Goal: Book appointment/travel/reservation

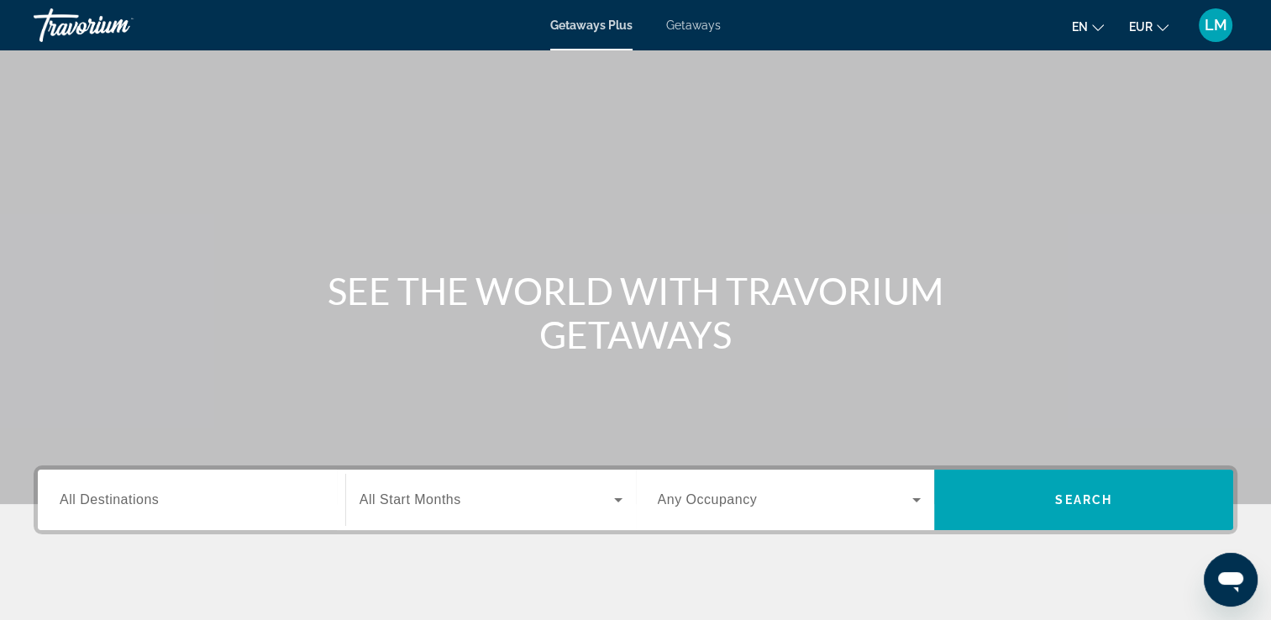
click at [686, 25] on span "Getaways" at bounding box center [693, 24] width 55 height 13
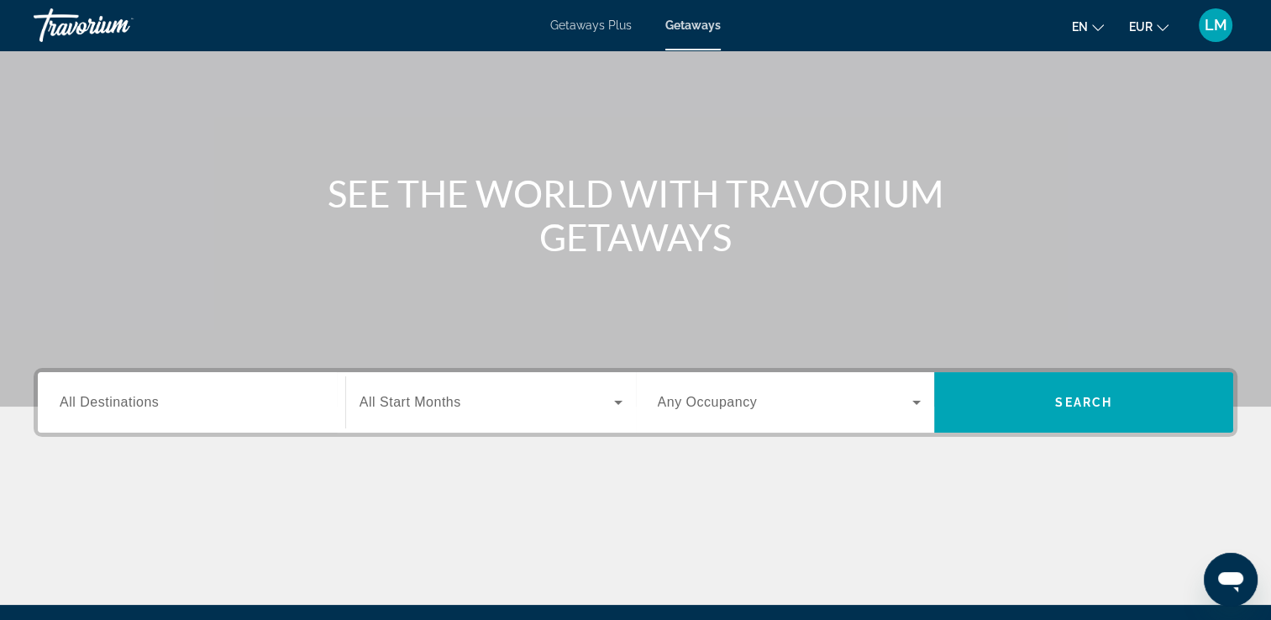
scroll to position [252, 0]
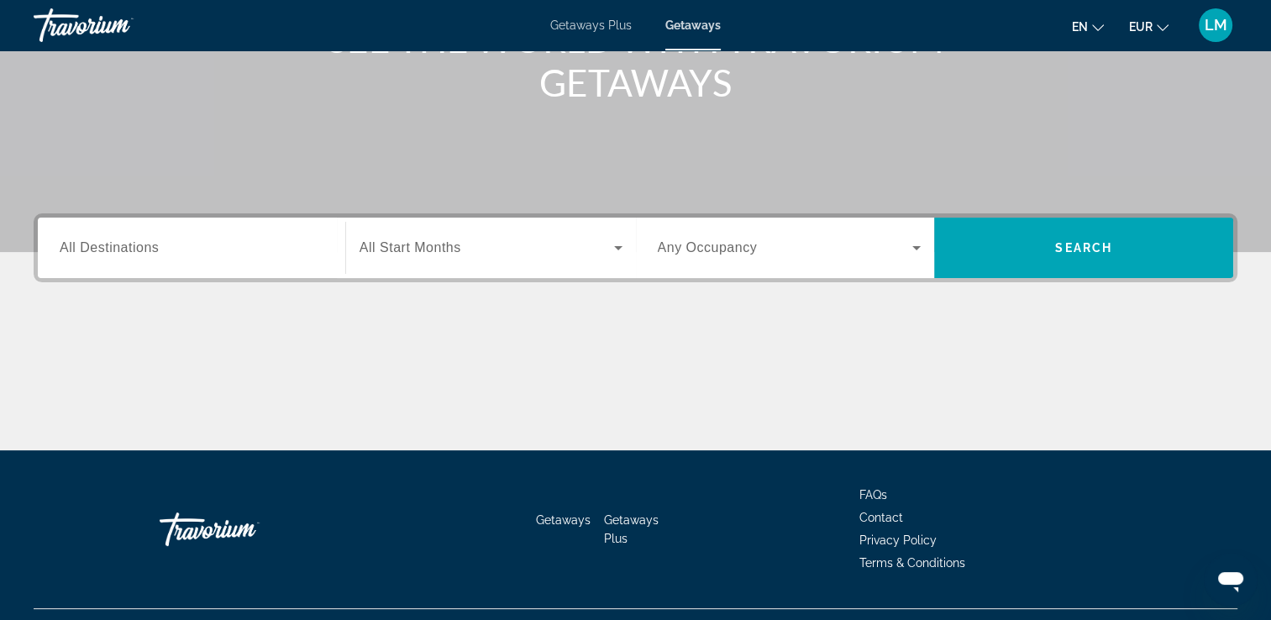
click at [188, 234] on div "Search widget" at bounding box center [192, 248] width 264 height 48
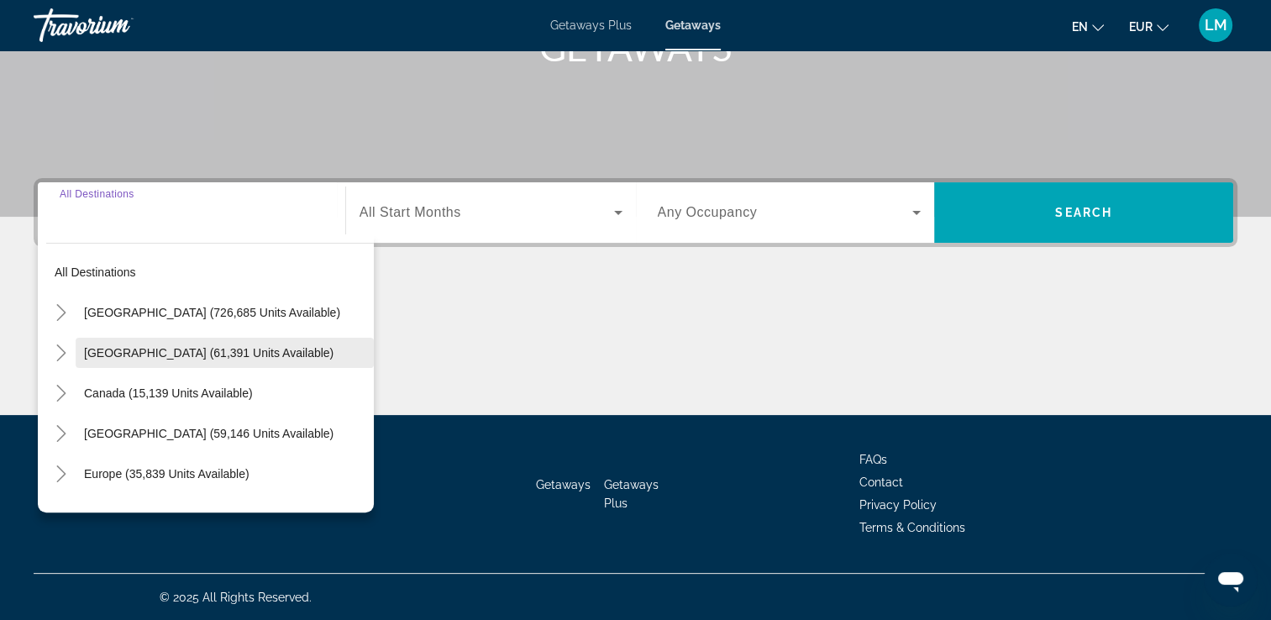
scroll to position [168, 0]
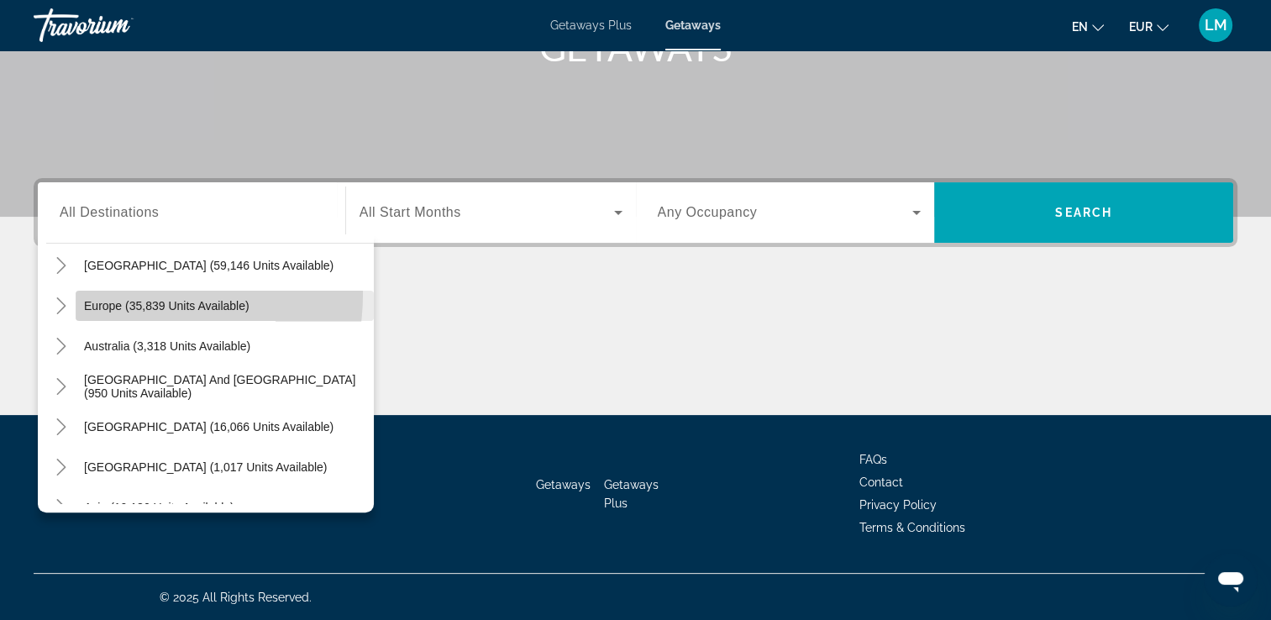
click at [105, 292] on span "Search widget" at bounding box center [225, 306] width 298 height 40
type input "**********"
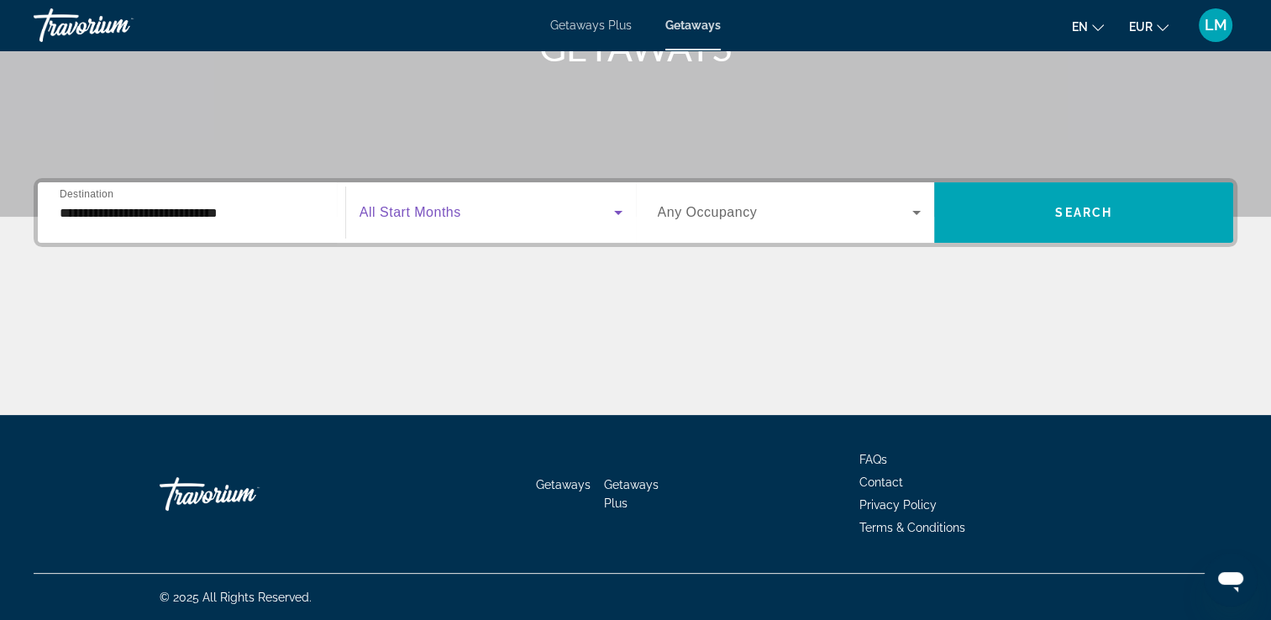
click at [489, 211] on span "Search widget" at bounding box center [487, 212] width 255 height 20
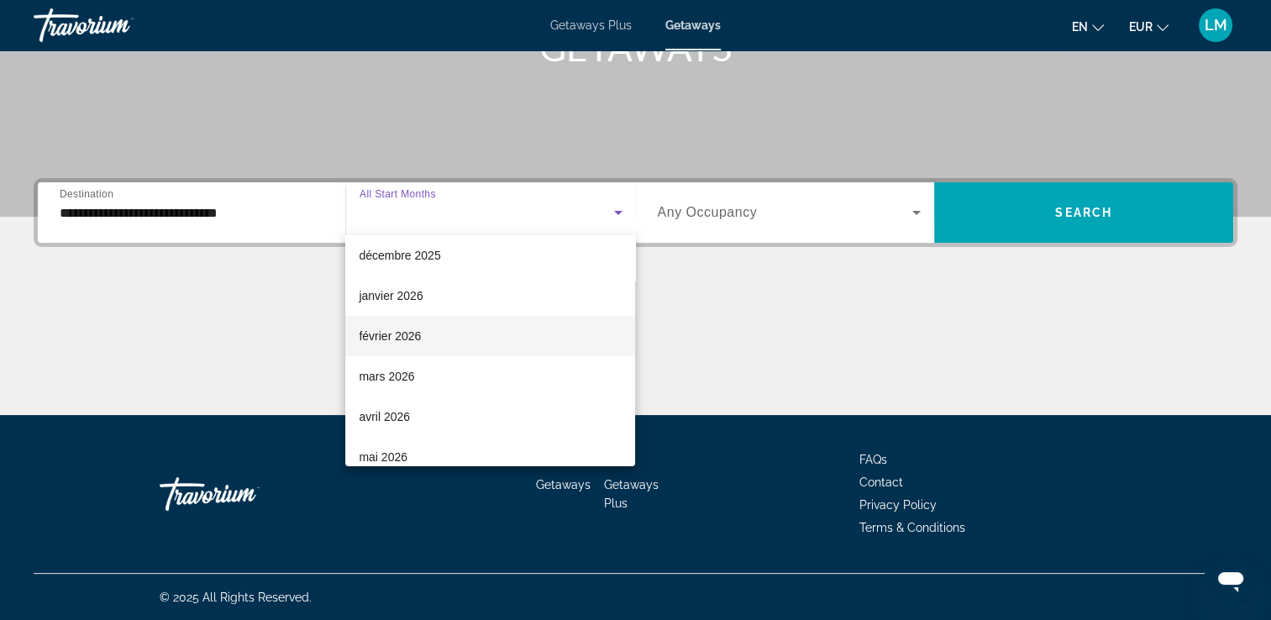
scroll to position [252, 0]
click at [487, 321] on mat-option "avril 2026" at bounding box center [490, 333] width 290 height 40
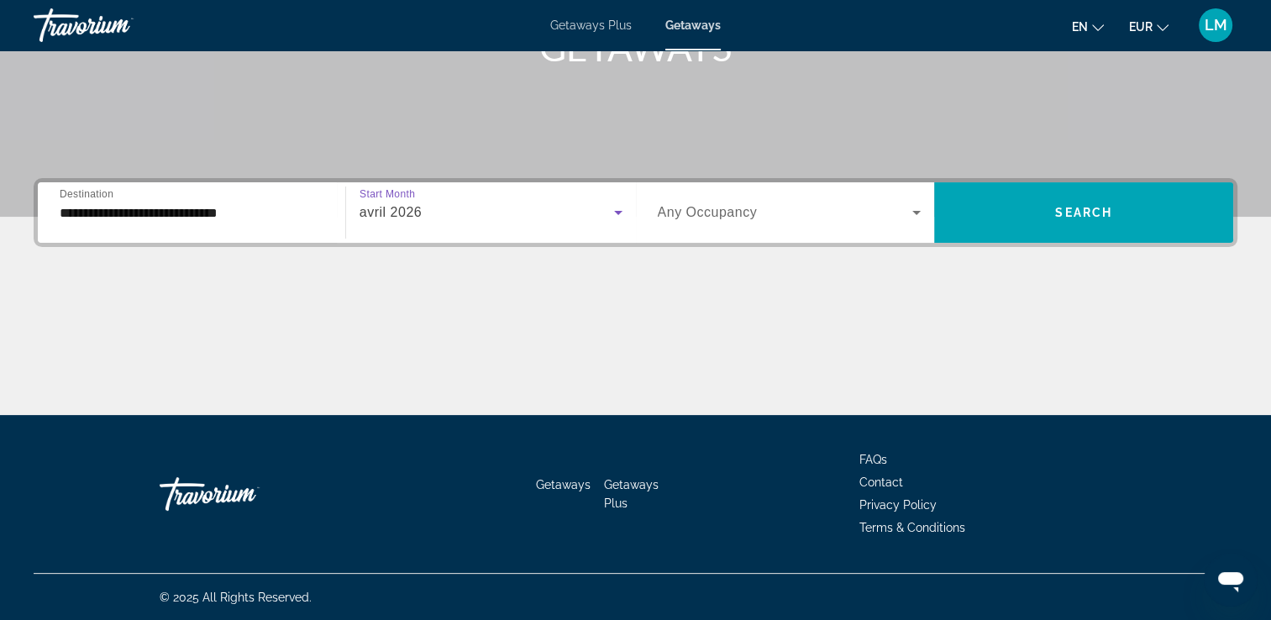
click at [708, 224] on div "Search widget" at bounding box center [790, 212] width 264 height 47
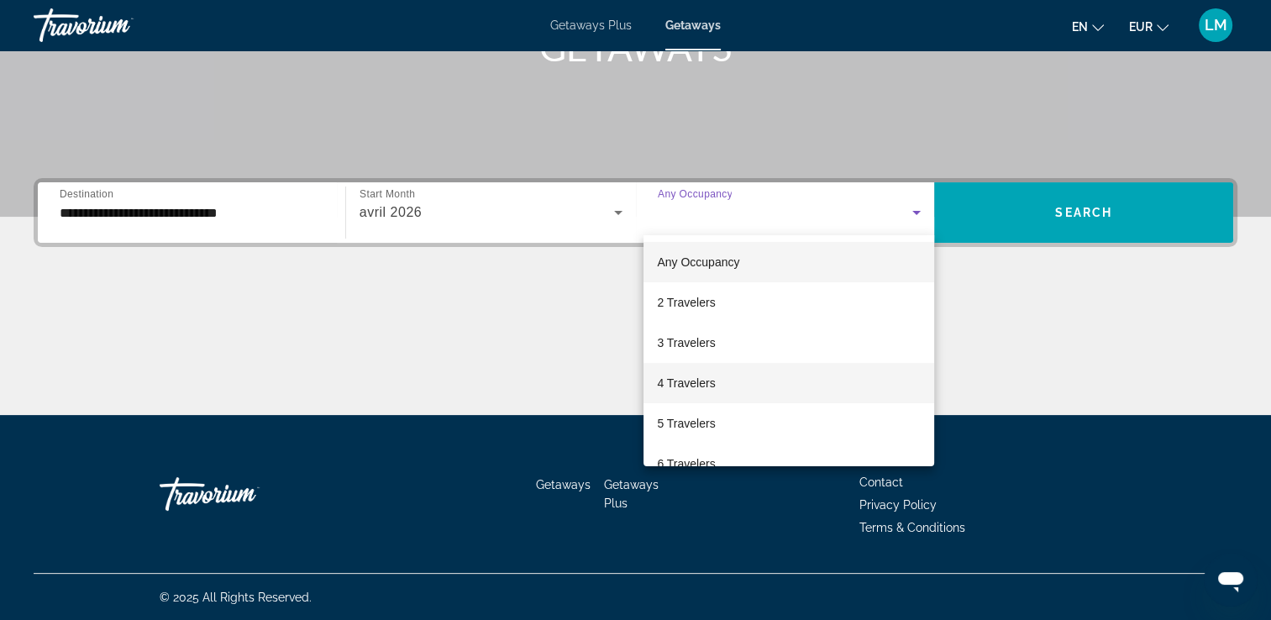
click at [749, 368] on mat-option "4 Travelers" at bounding box center [789, 383] width 291 height 40
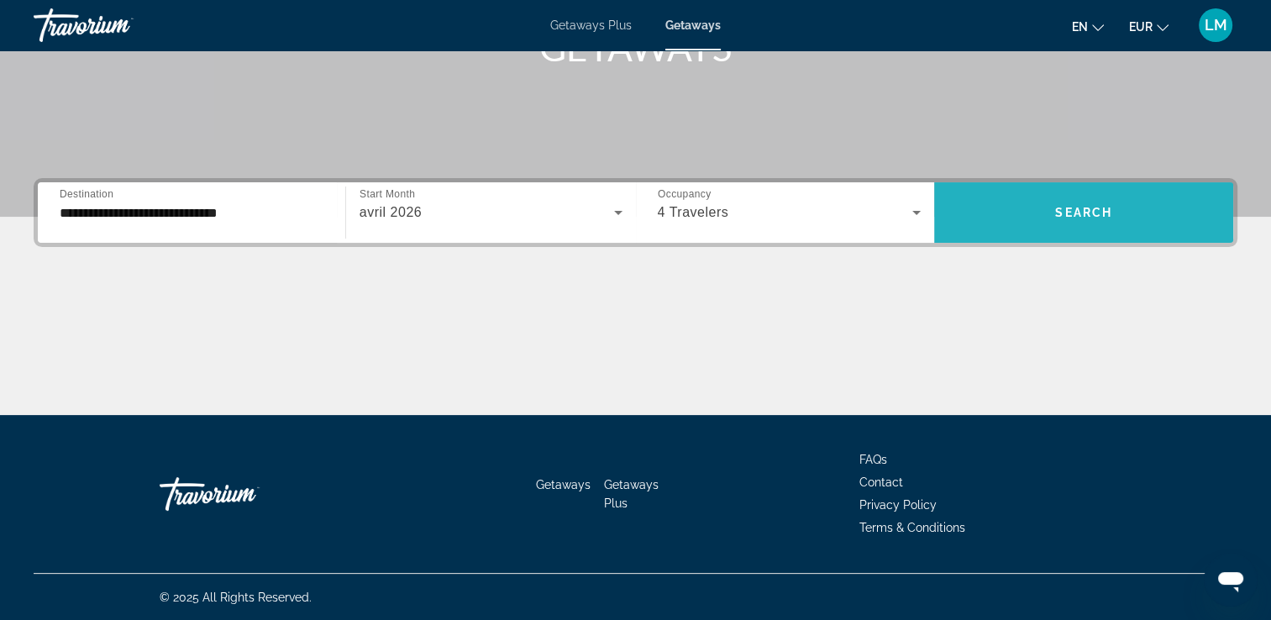
click at [1038, 237] on span "Search widget" at bounding box center [1083, 212] width 299 height 60
